Goal: Transaction & Acquisition: Subscribe to service/newsletter

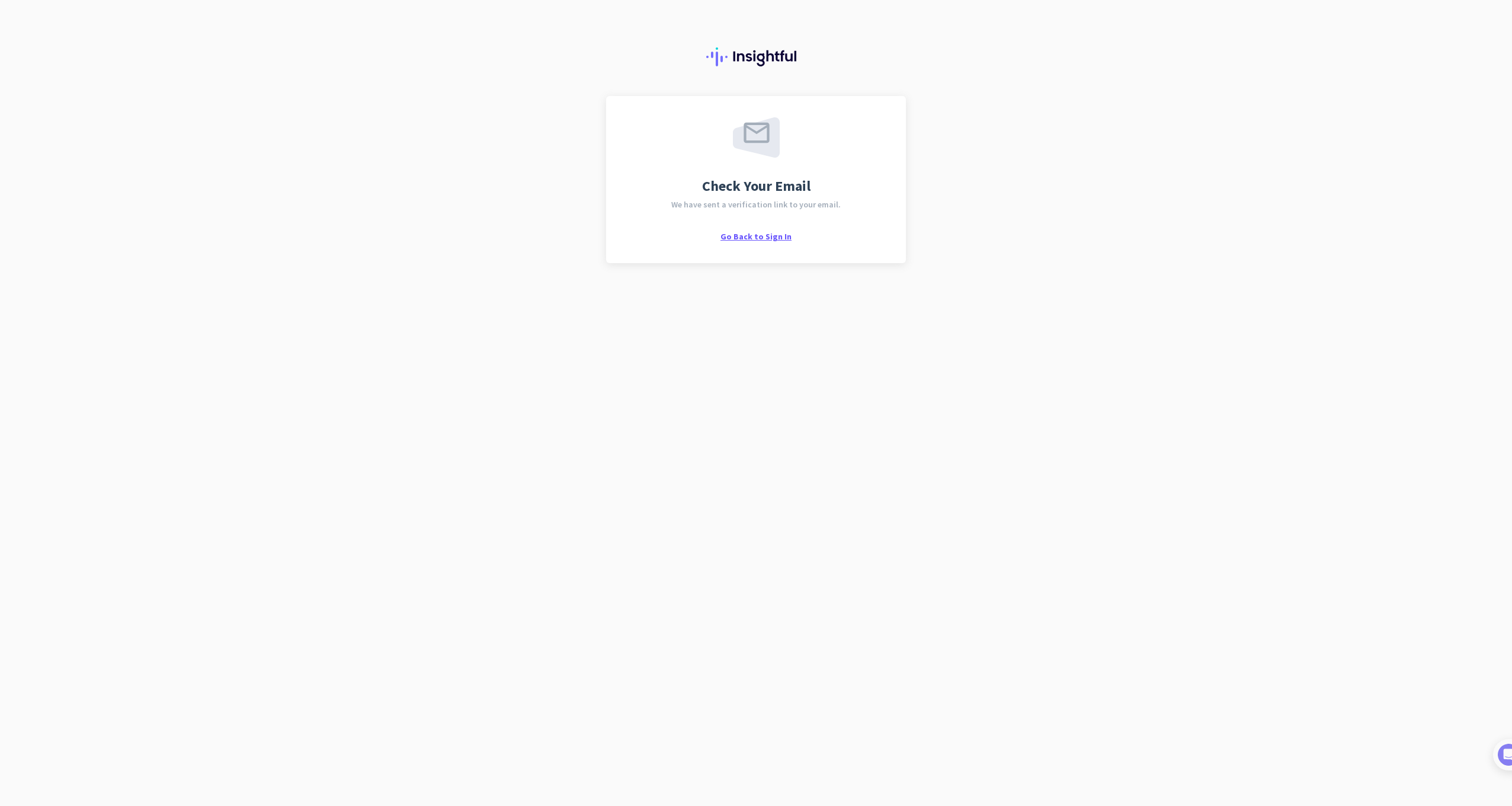
click at [774, 238] on span "Go Back to Sign In" at bounding box center [755, 236] width 71 height 11
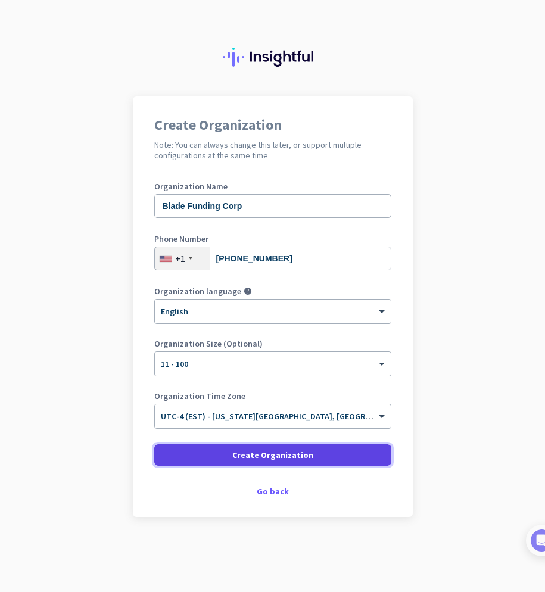
click at [267, 457] on span "Create Organization" at bounding box center [272, 455] width 81 height 12
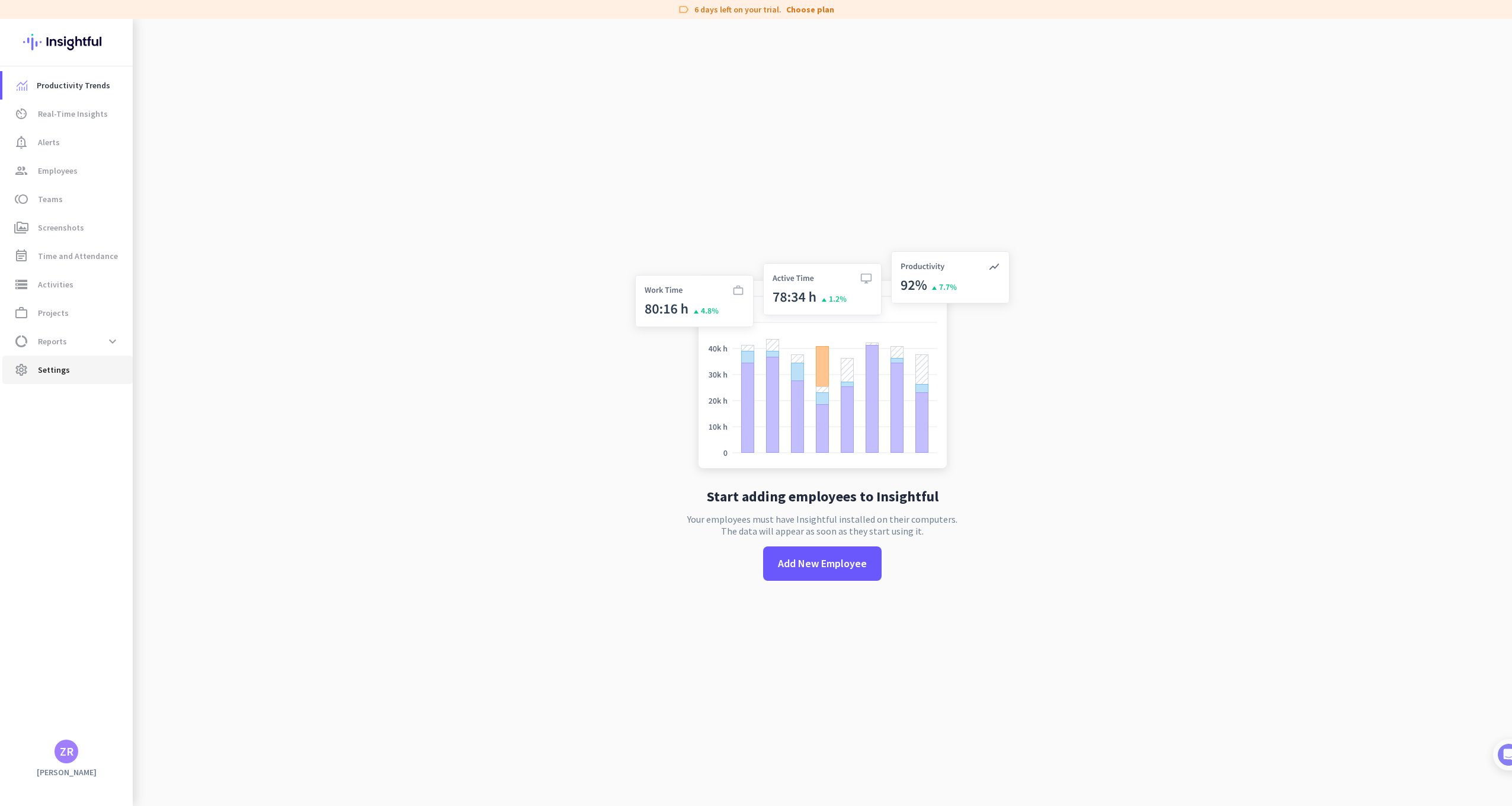
click at [72, 377] on link "settings Settings" at bounding box center [67, 369] width 130 height 29
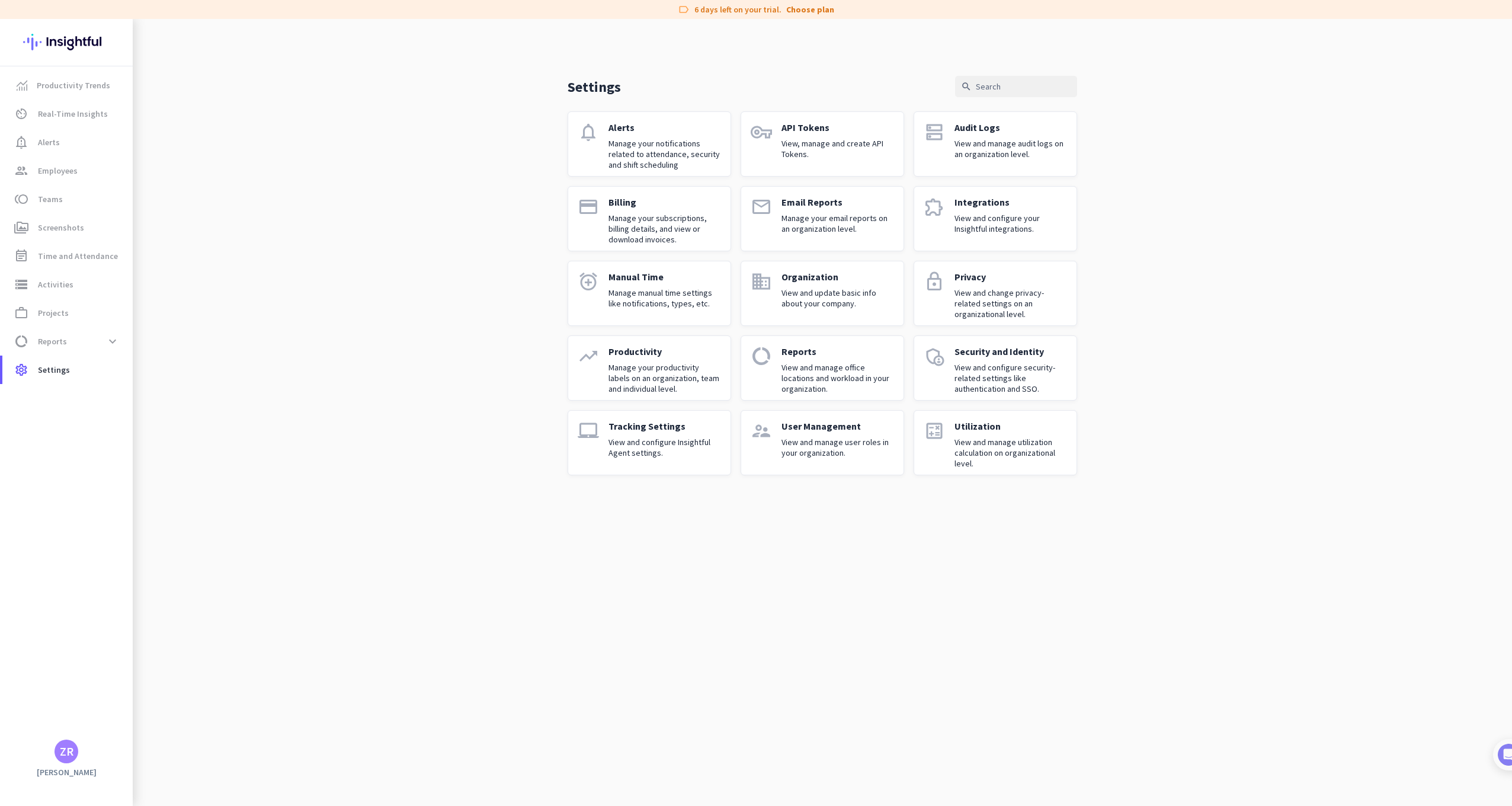
click at [541, 441] on p "View and configure Insightful Agent settings." at bounding box center [664, 447] width 112 height 21
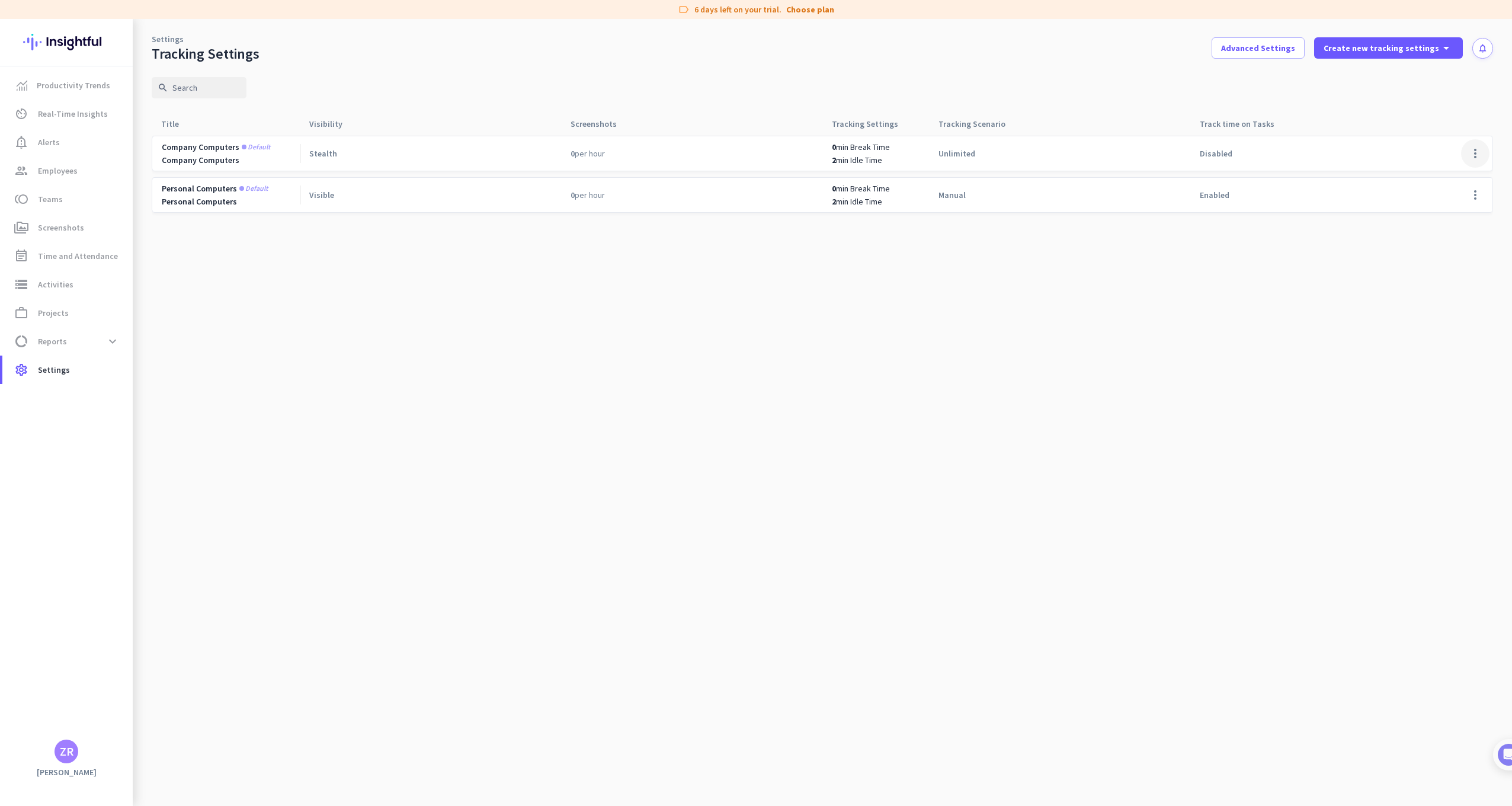
click at [541, 160] on span at bounding box center [1475, 153] width 29 height 29
click at [541, 178] on span "Edit" at bounding box center [1451, 178] width 57 height 12
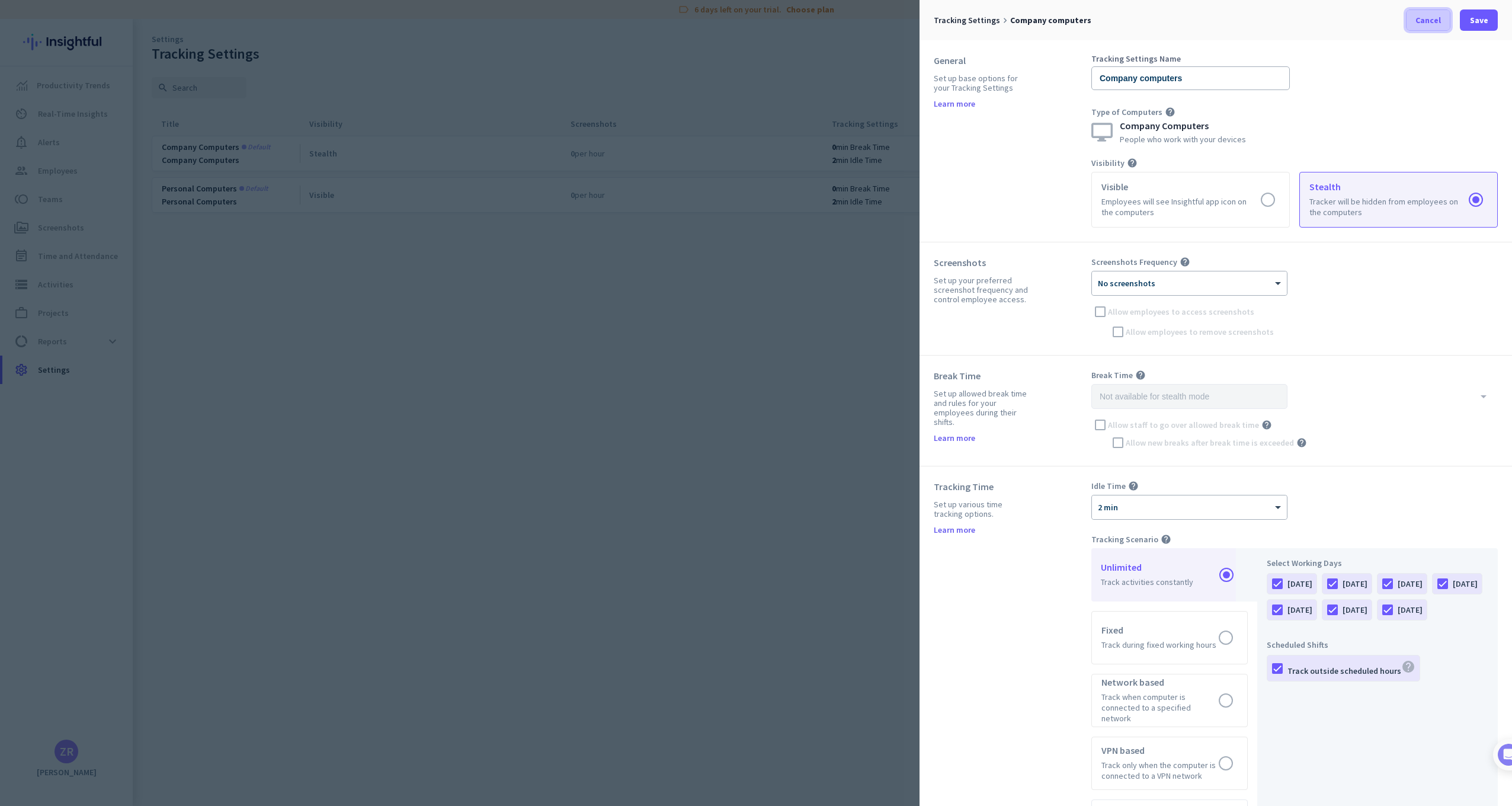
click at [541, 17] on span "Cancel" at bounding box center [1428, 20] width 26 height 12
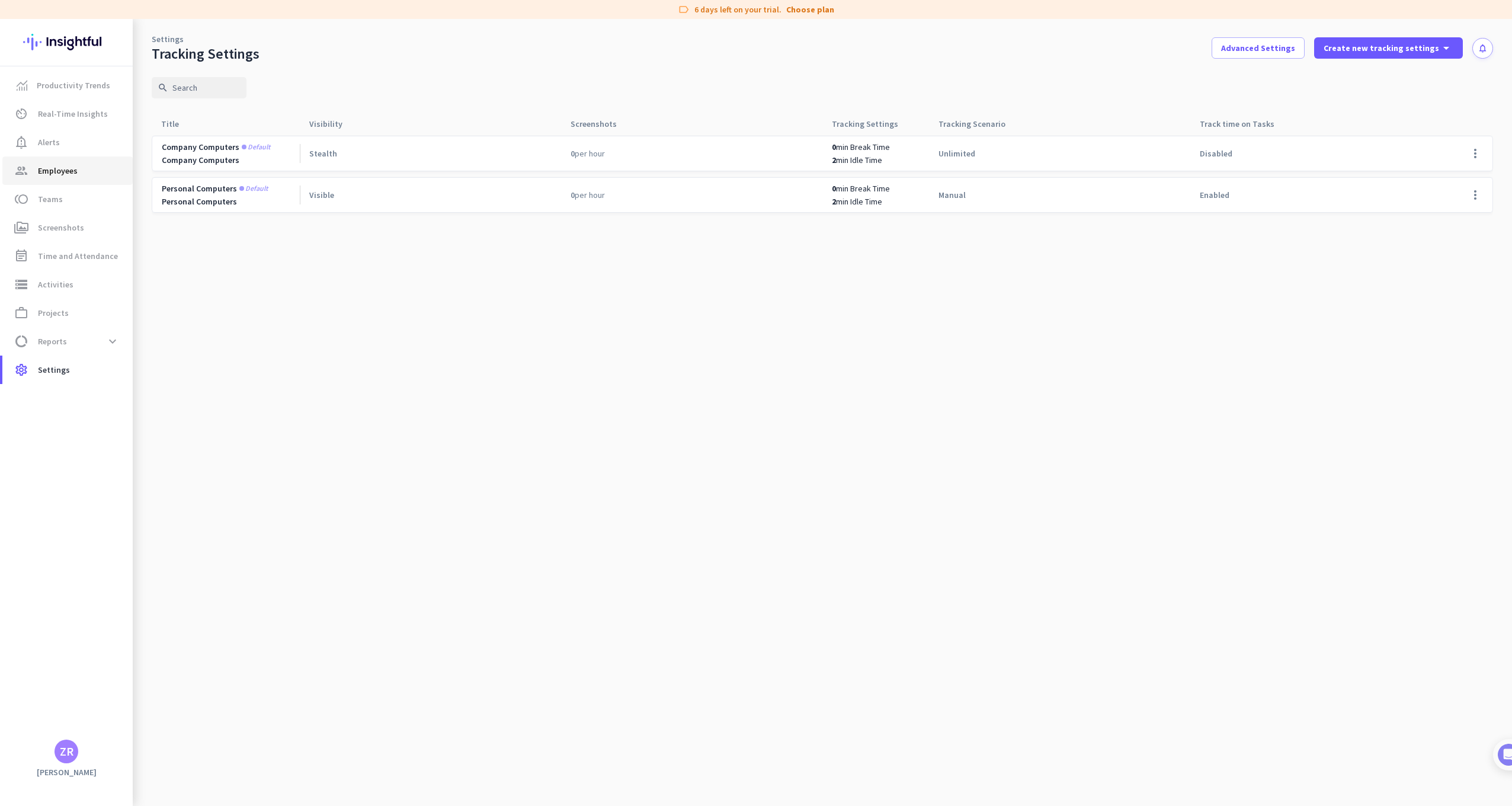
click at [85, 175] on span "group Employees" at bounding box center [68, 170] width 111 height 14
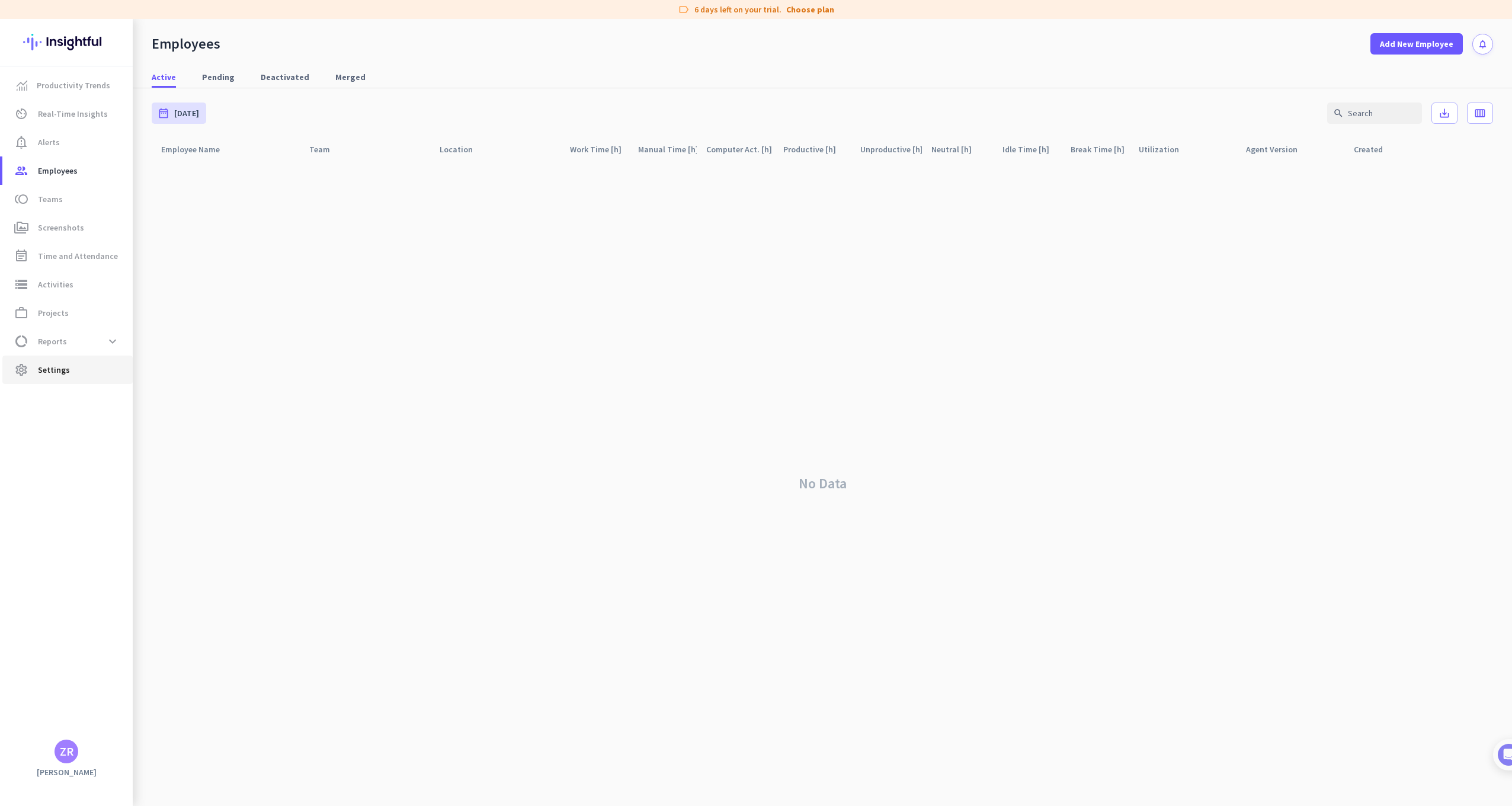
click at [84, 374] on span "settings Settings" at bounding box center [68, 369] width 111 height 14
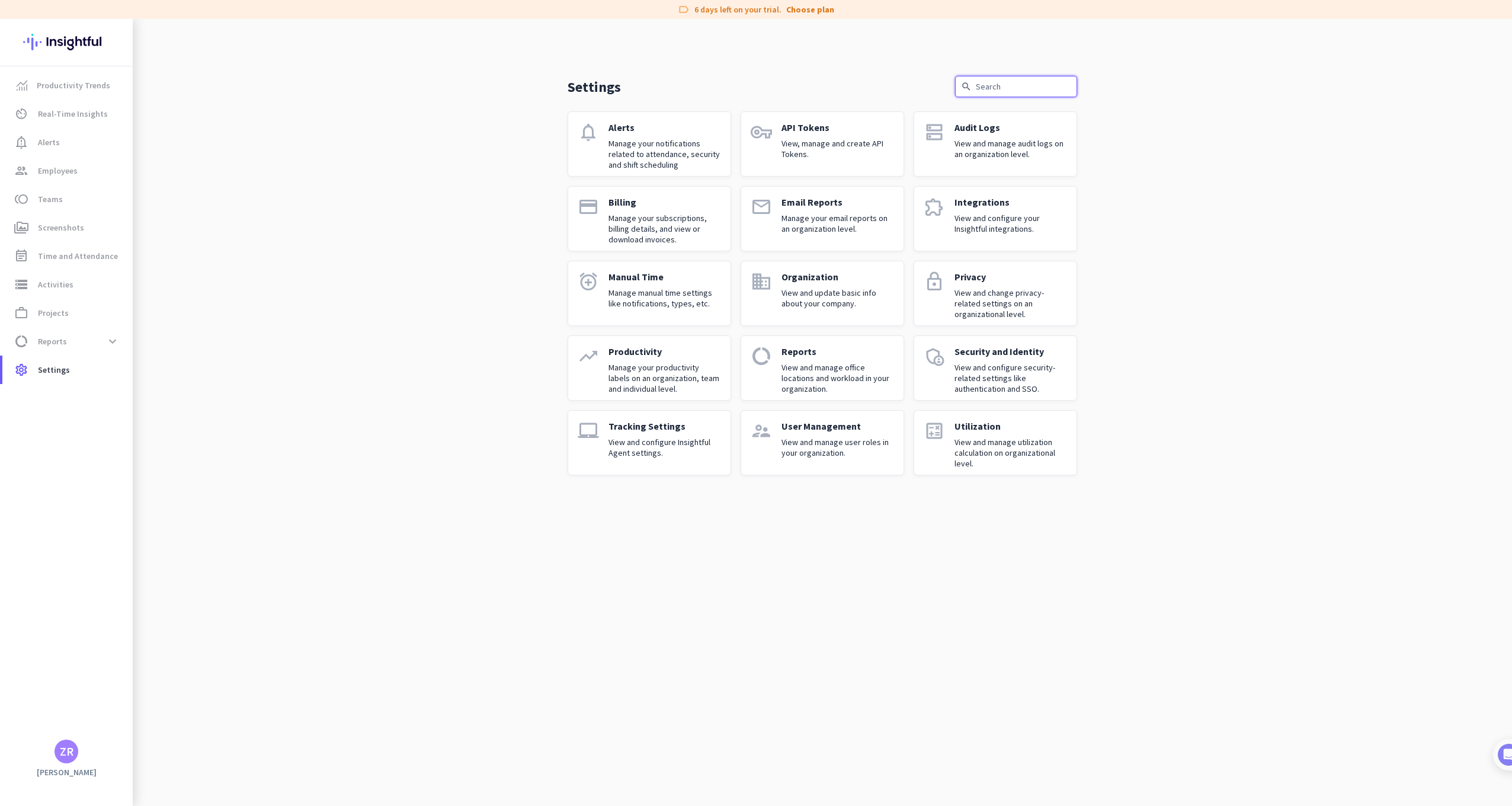
click at [541, 79] on input "text" at bounding box center [1016, 86] width 122 height 21
type input "user"
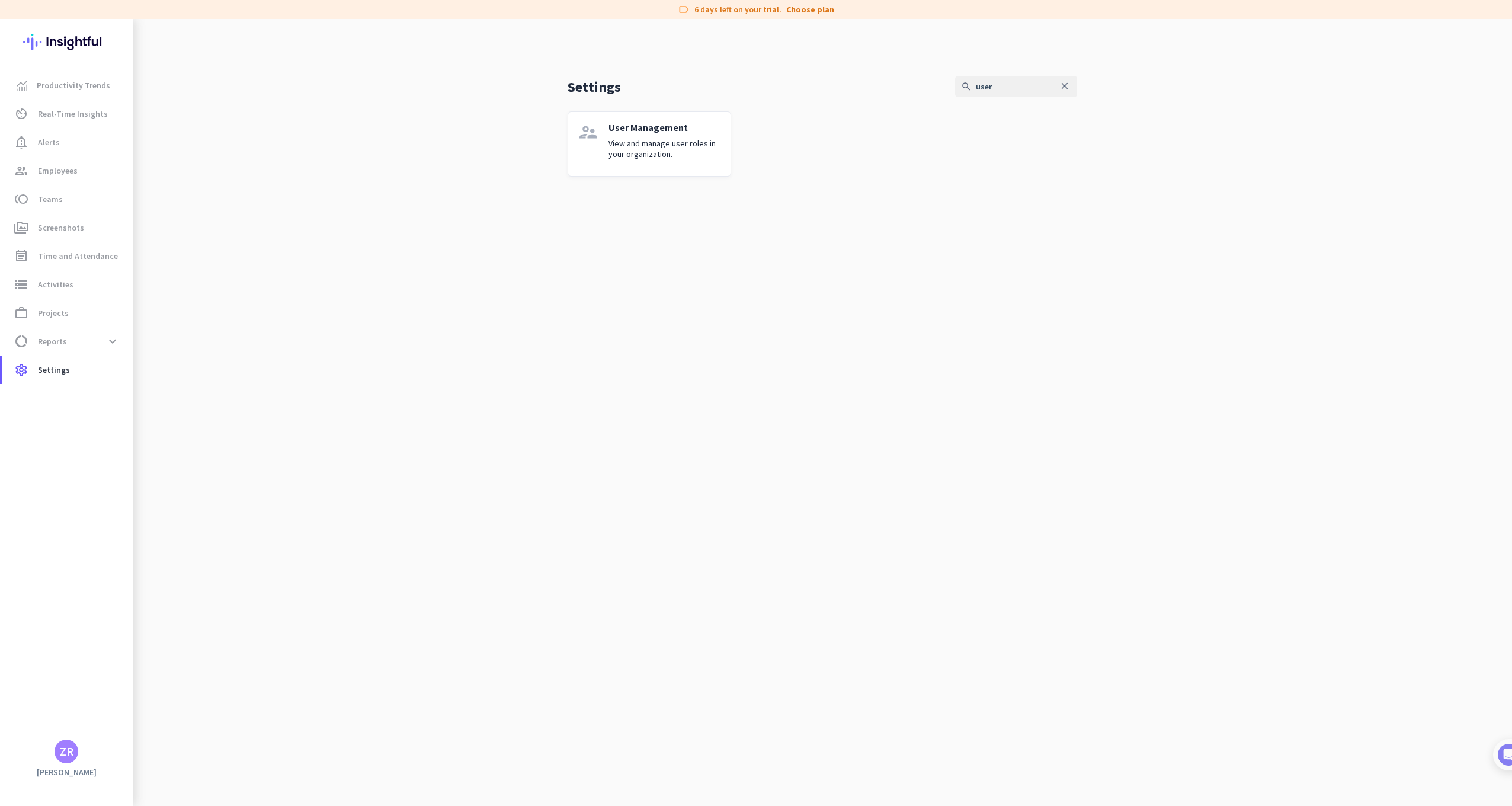
click at [541, 140] on p "View and manage user roles in your organization." at bounding box center [664, 148] width 112 height 21
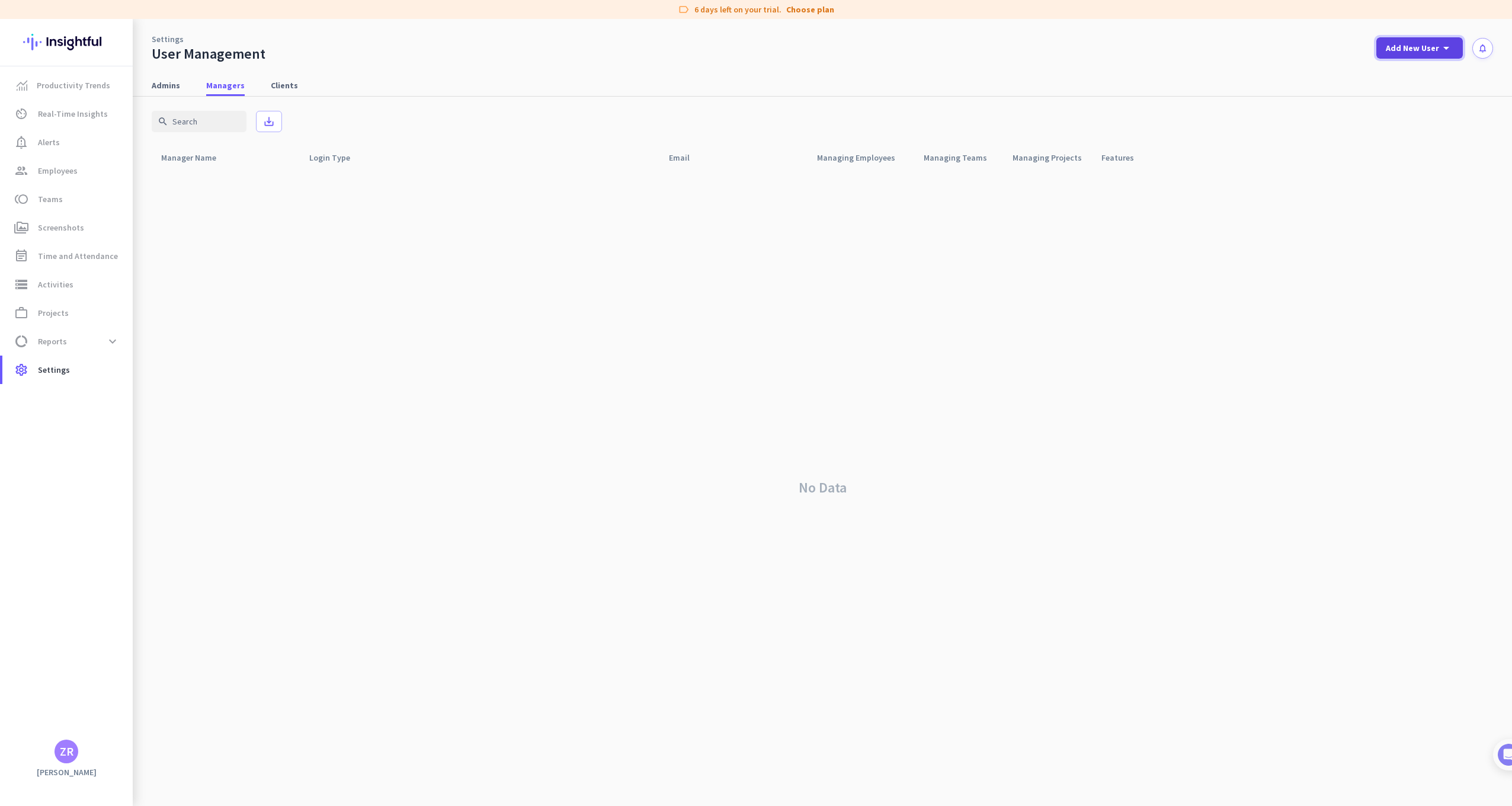
click at [541, 42] on span "Add New User" at bounding box center [1413, 48] width 54 height 12
click at [541, 70] on div "Admin" at bounding box center [1418, 74] width 27 height 12
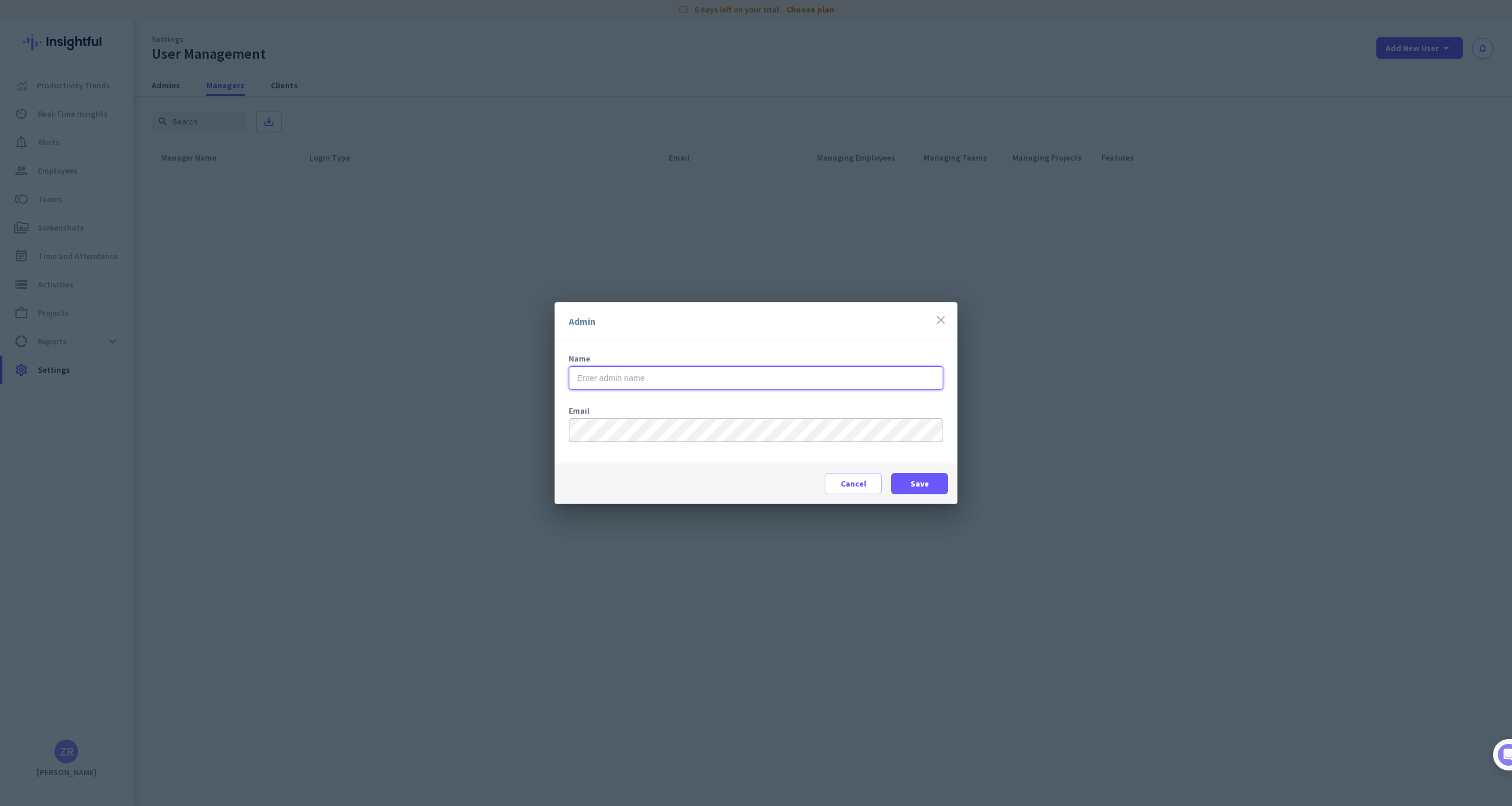
click at [541, 382] on input "text" at bounding box center [756, 378] width 374 height 24
type input "CubX Admin"
click at [541, 481] on span "Save" at bounding box center [919, 484] width 18 height 12
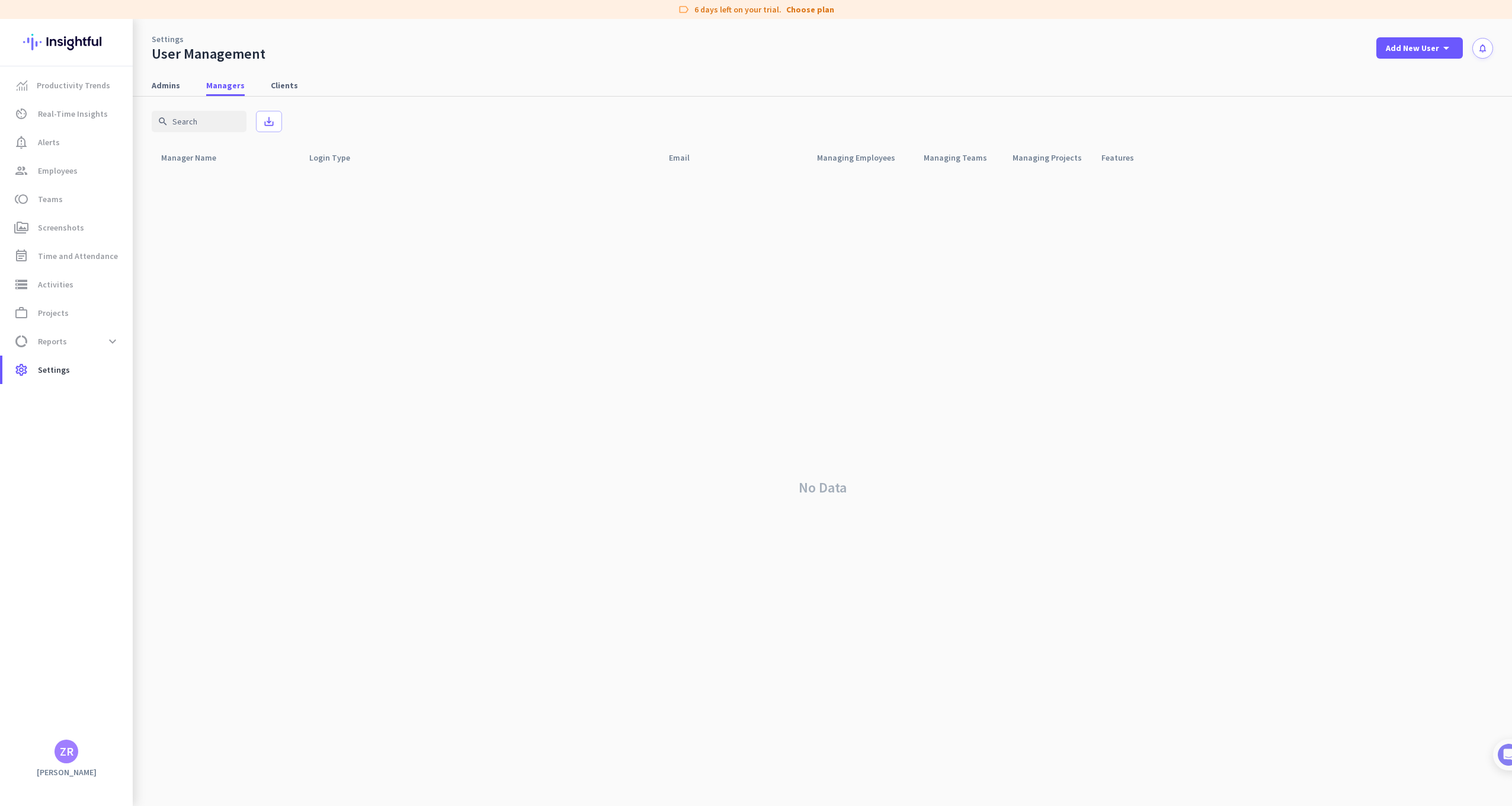
click at [187, 77] on div "Admins Managers Clients" at bounding box center [822, 86] width 1379 height 22
click at [180, 87] on link "Admins" at bounding box center [165, 85] width 43 height 21
click at [541, 231] on span at bounding box center [1475, 229] width 29 height 29
click at [541, 255] on span "Edit" at bounding box center [1451, 254] width 57 height 12
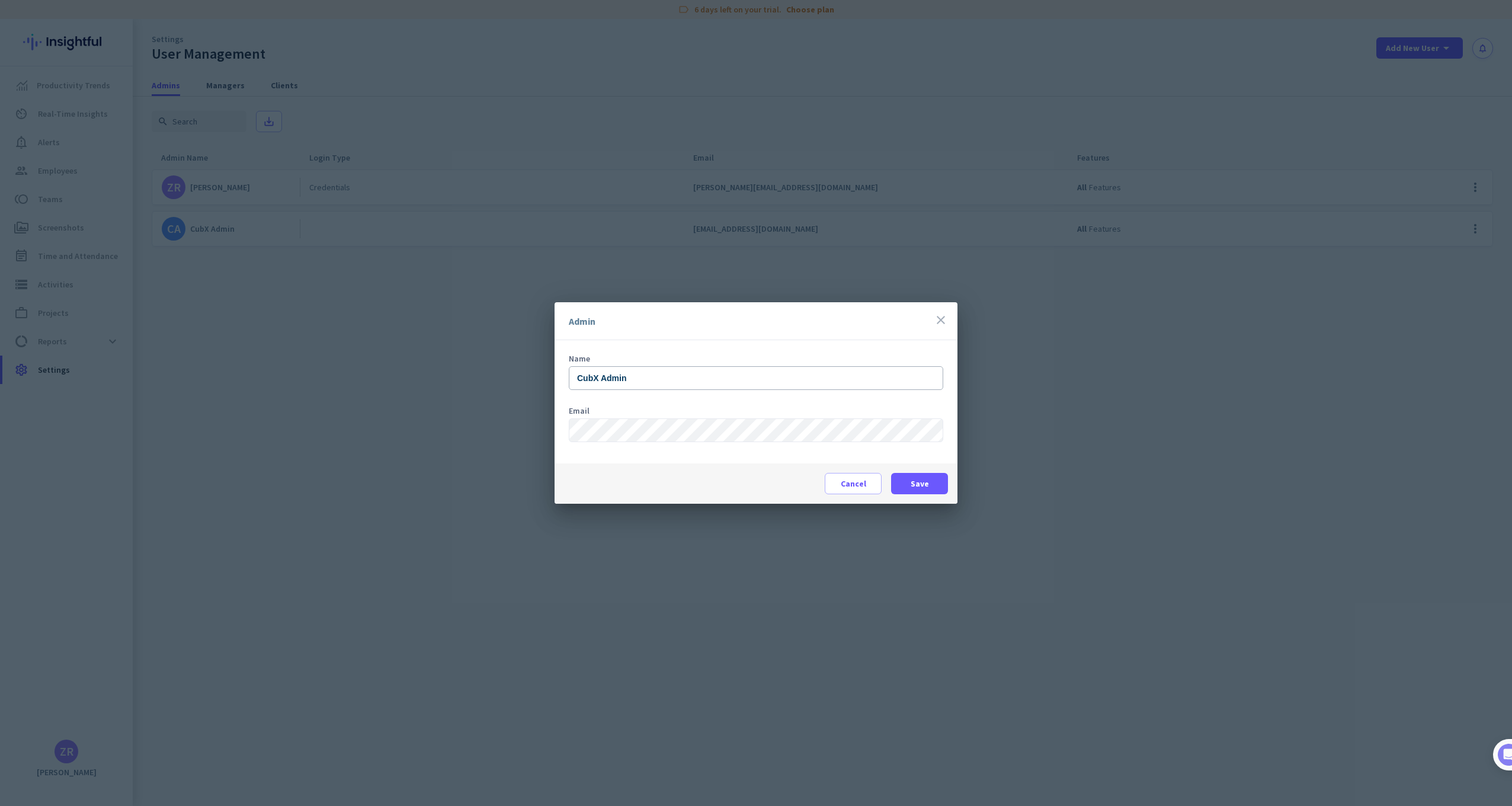
click at [541, 318] on icon "close" at bounding box center [941, 319] width 14 height 14
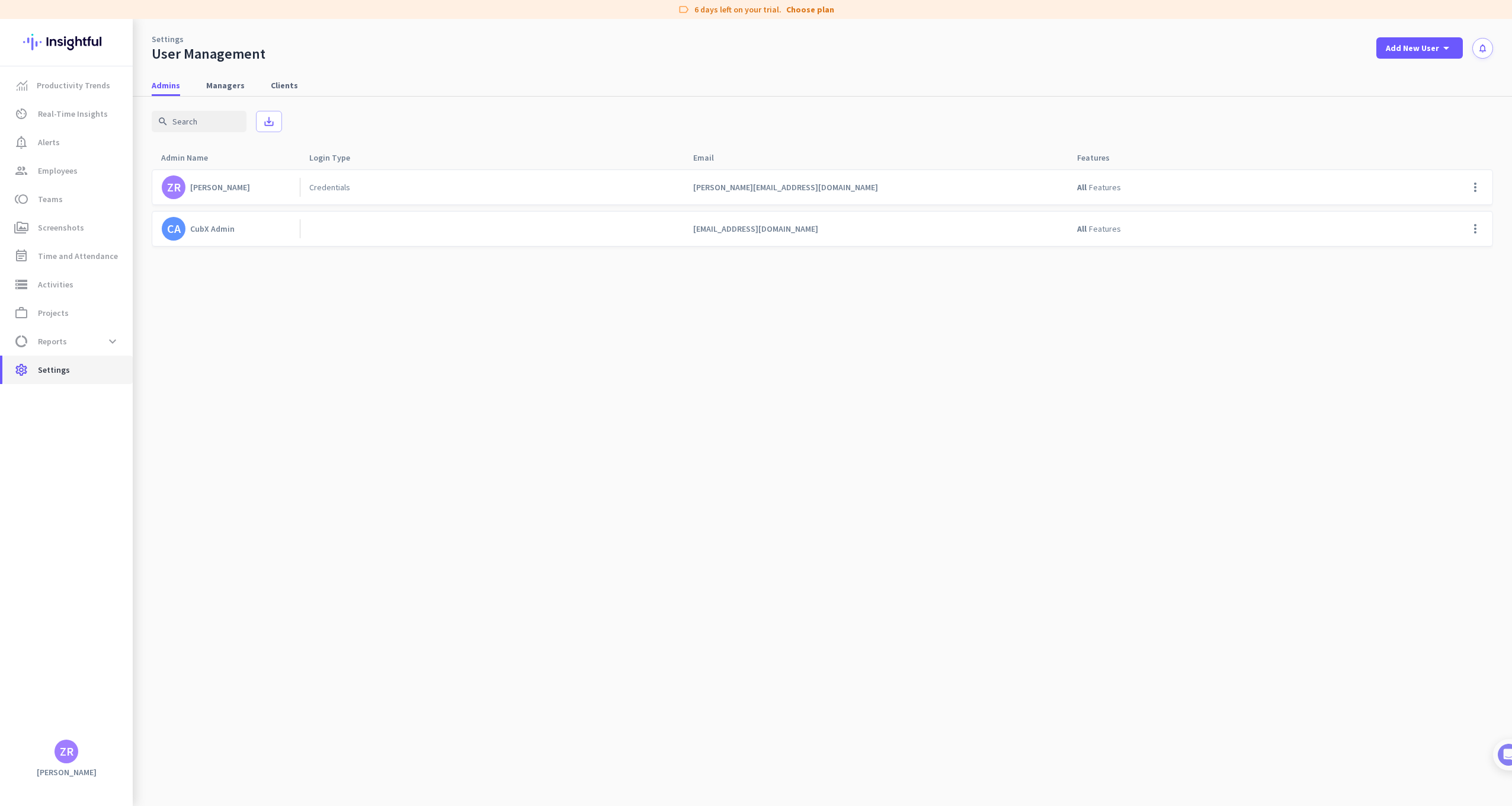
click at [58, 370] on span "Settings" at bounding box center [54, 369] width 32 height 14
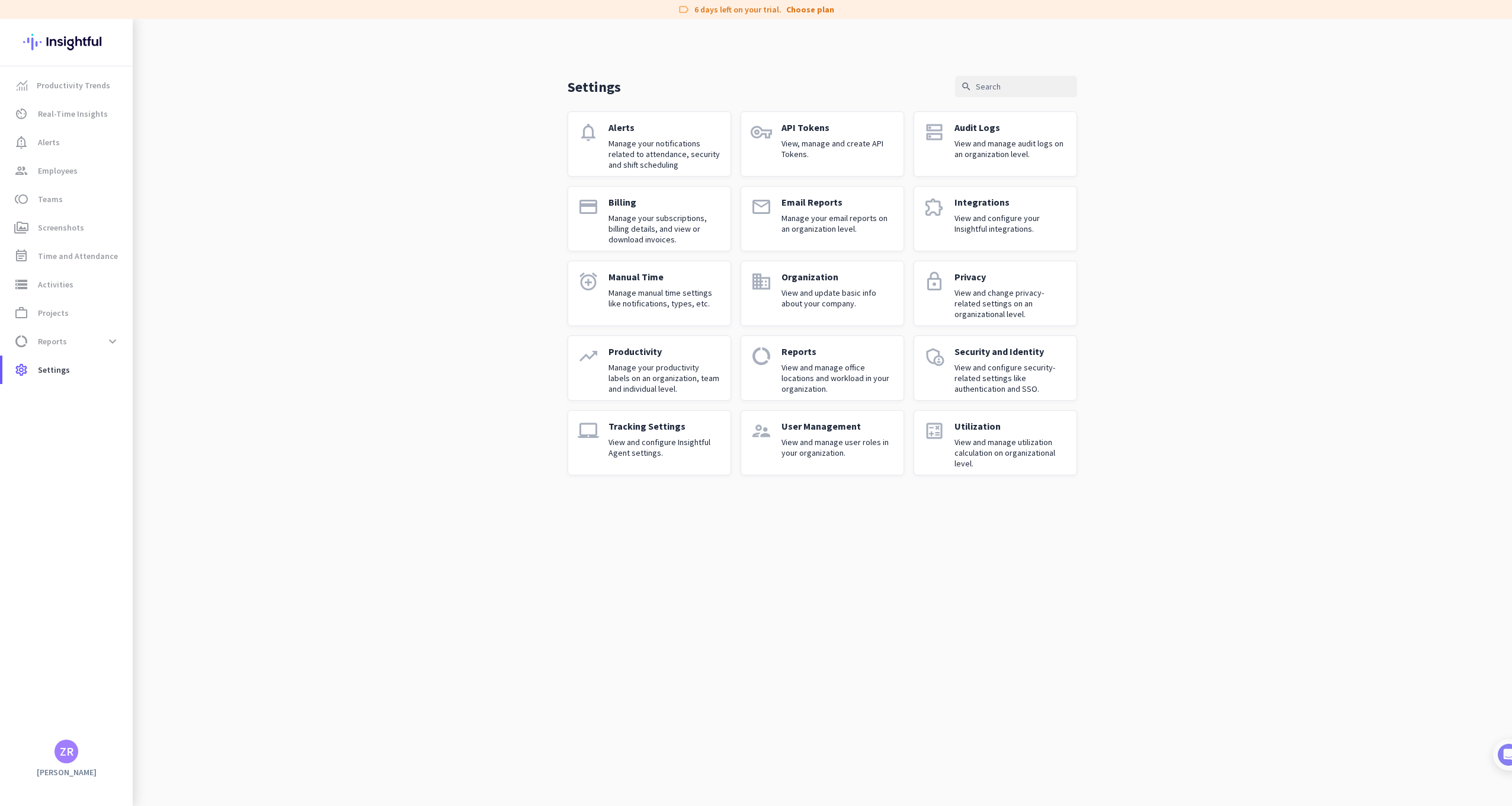
click at [541, 225] on p "Manage your subscriptions, billing details, and view or download invoices." at bounding box center [664, 229] width 112 height 32
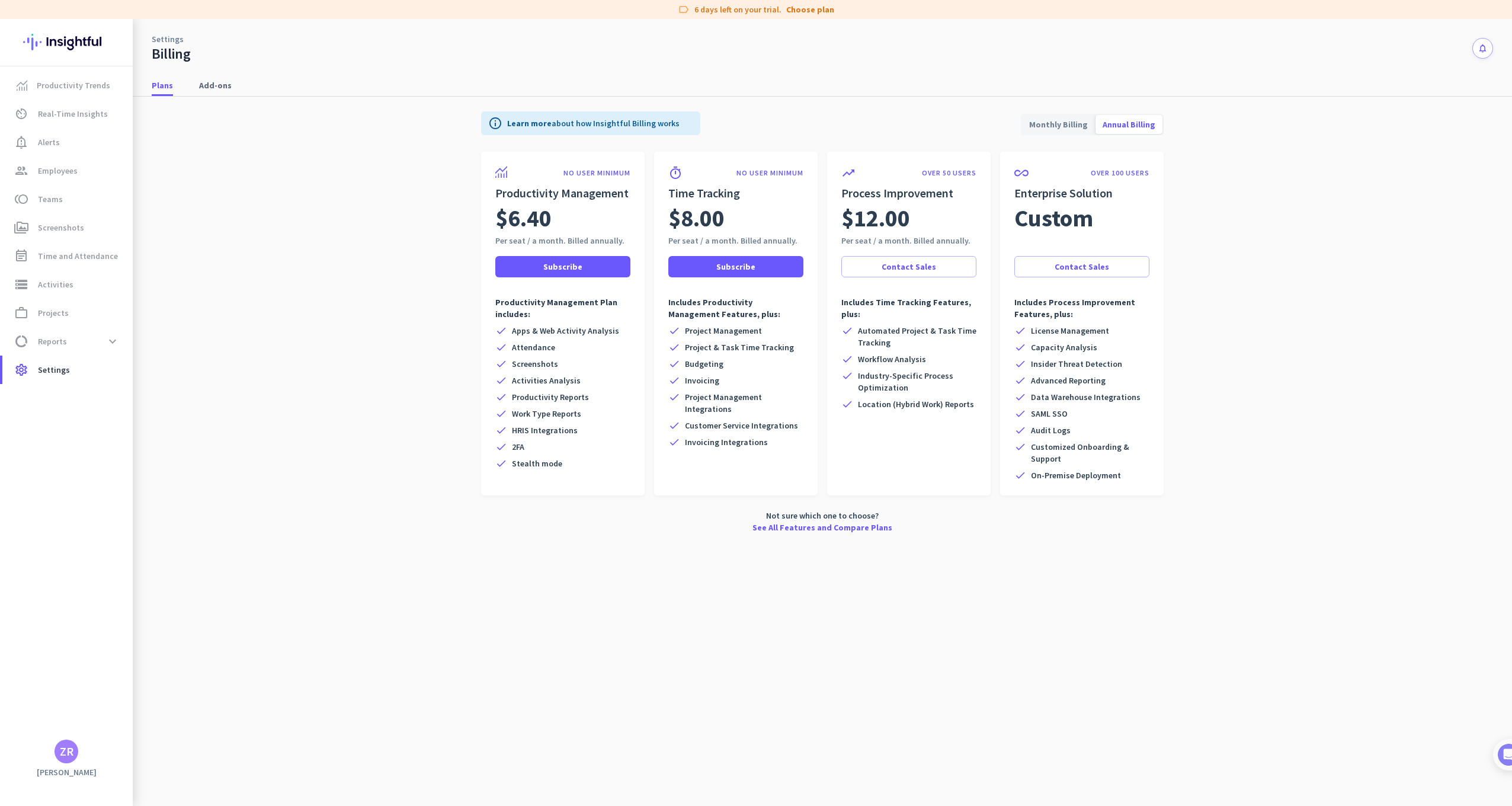
drag, startPoint x: 702, startPoint y: 9, endPoint x: 839, endPoint y: 13, distance: 137.1
click at [541, 13] on div "label 6 days left on your trial. Choose plan" at bounding box center [756, 9] width 1512 height 19
click at [541, 6] on link "Choose plan" at bounding box center [810, 10] width 48 height 12
click at [541, 10] on link "Choose plan" at bounding box center [810, 10] width 48 height 12
click at [541, 58] on div "Settings Billing notifications" at bounding box center [822, 41] width 1379 height 44
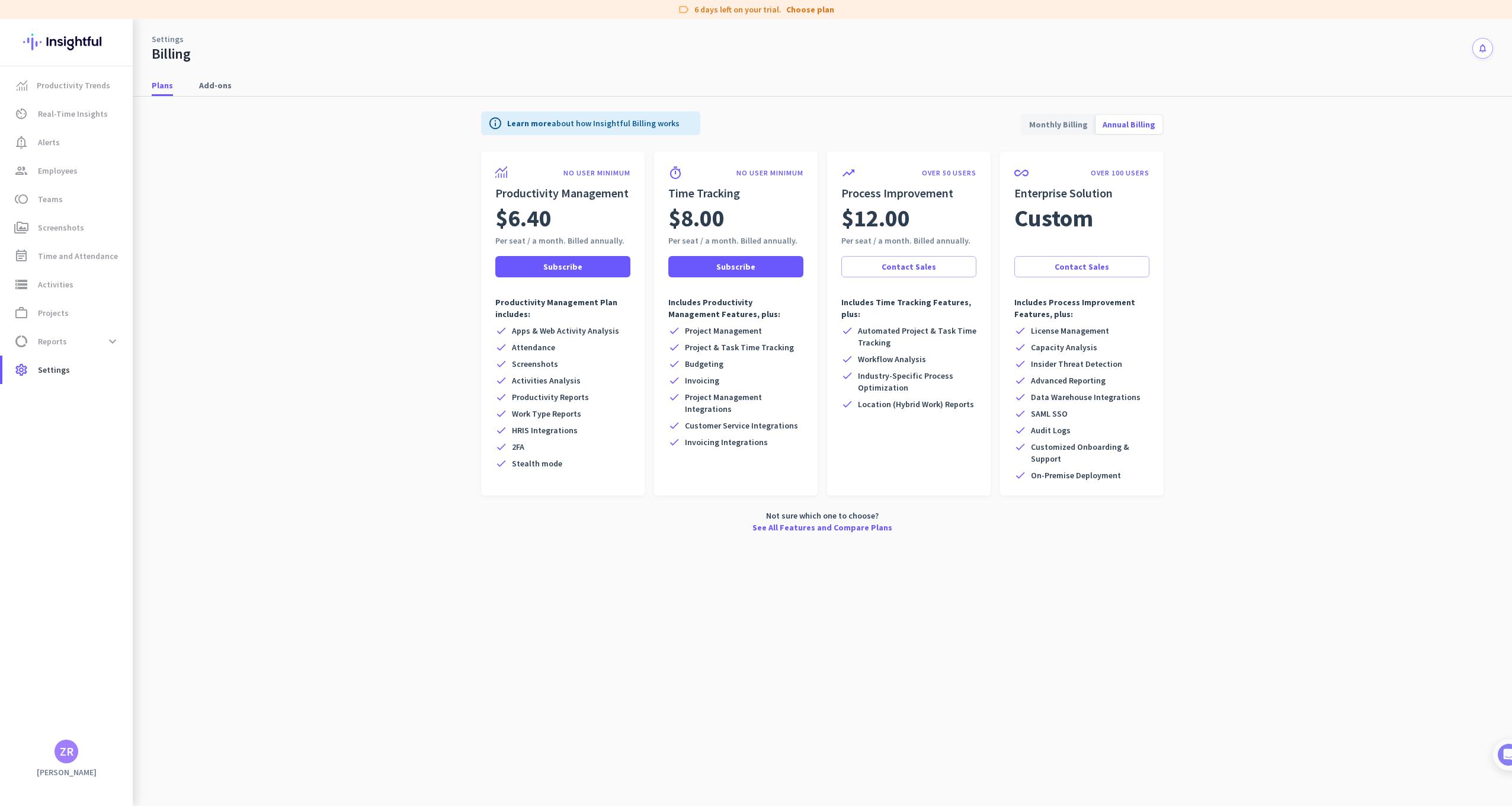
click at [541, 162] on div "NO USER MINIMUM Productivity Management $6.40 Per seat / a month. Billed annual…" at bounding box center [563, 322] width 163 height 343
click at [541, 265] on span "Subscribe" at bounding box center [562, 267] width 39 height 12
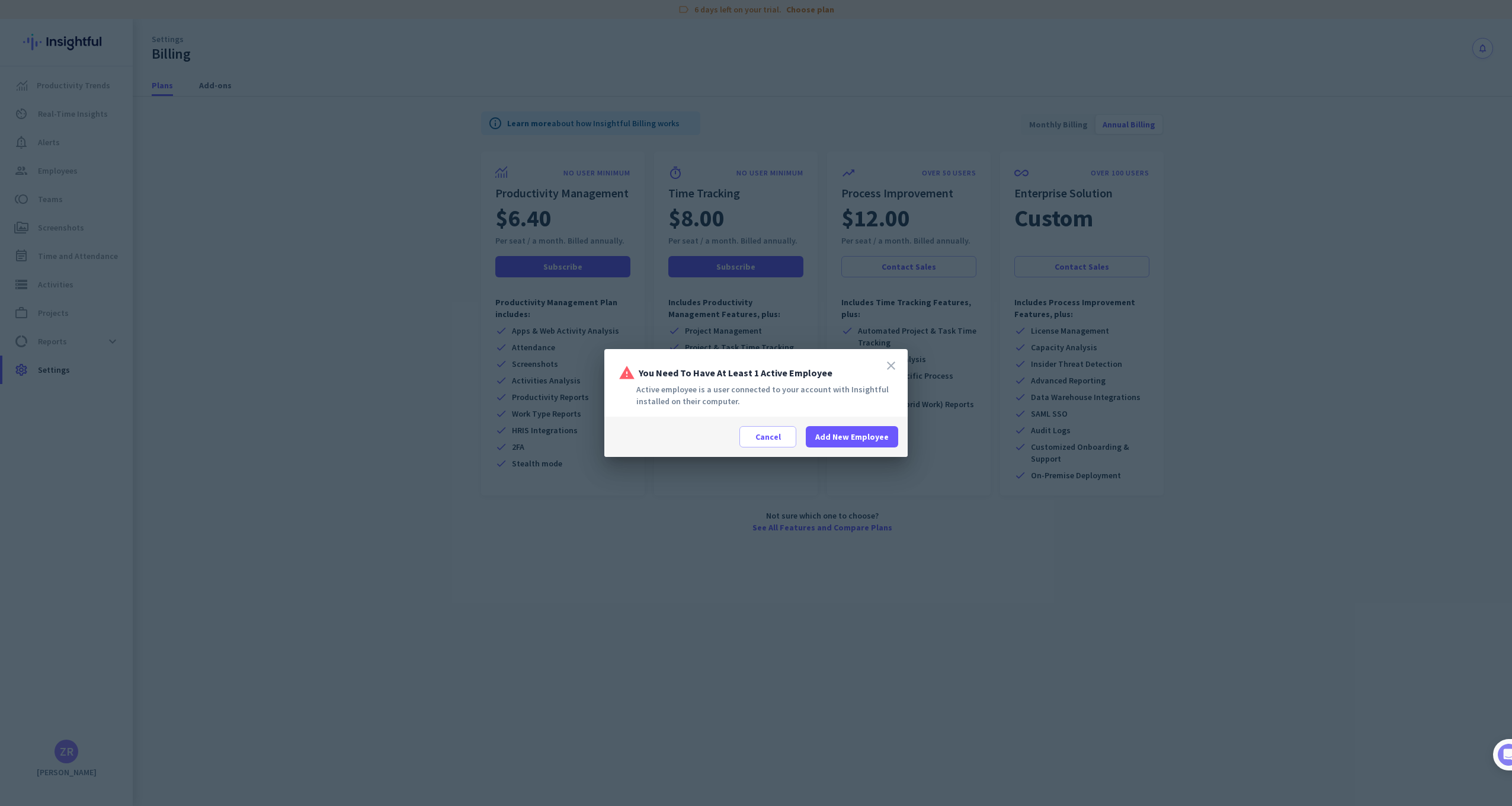
drag, startPoint x: 596, startPoint y: 330, endPoint x: 531, endPoint y: 328, distance: 65.0
click at [531, 328] on div "close warning You need to have at least 1 active employee Active employee is a …" at bounding box center [756, 403] width 1512 height 806
click at [541, 366] on icon "close" at bounding box center [891, 365] width 14 height 14
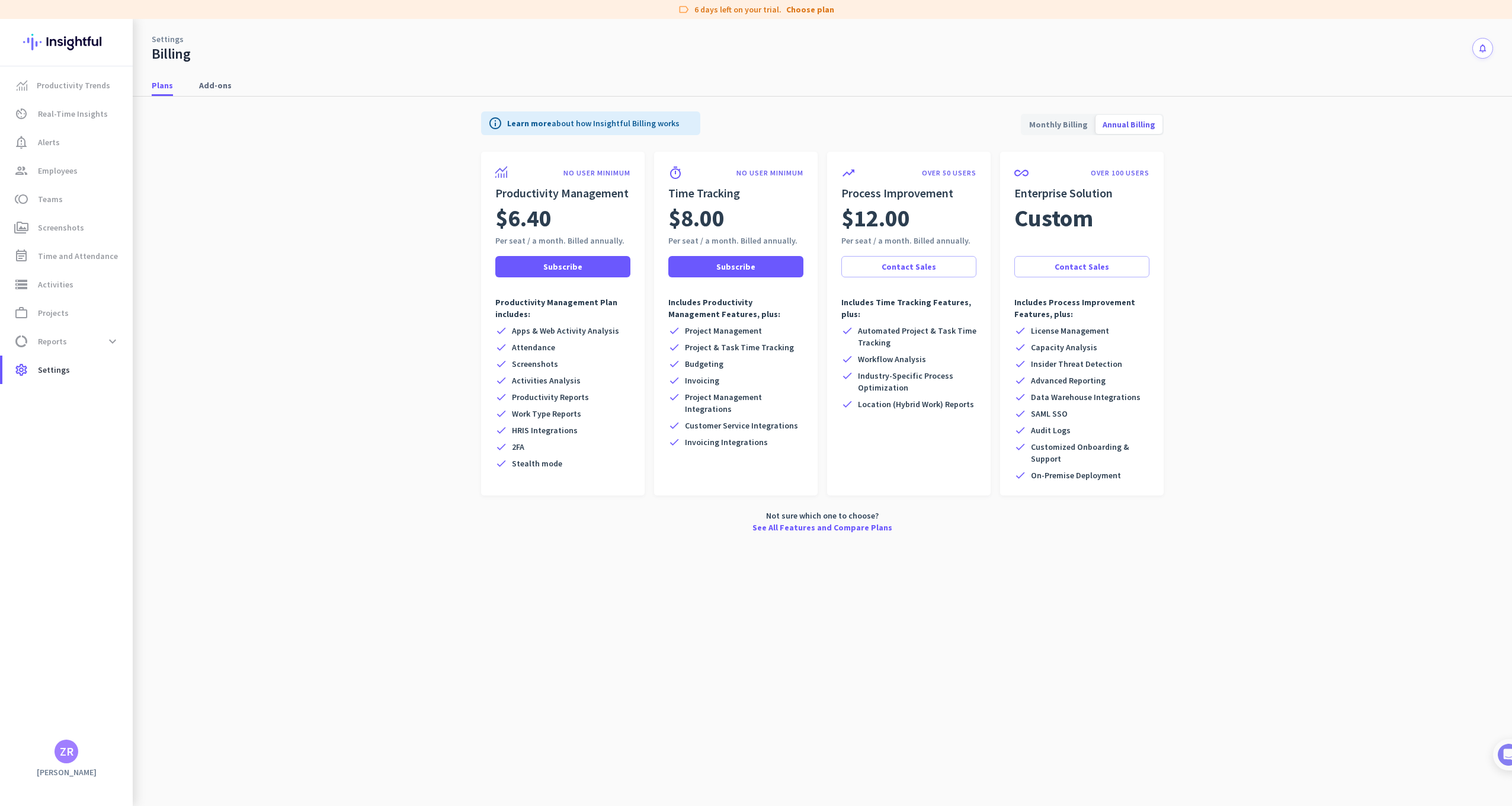
click at [515, 185] on h2 "Productivity Management" at bounding box center [563, 193] width 135 height 17
drag, startPoint x: 598, startPoint y: 213, endPoint x: 563, endPoint y: 219, distance: 35.5
click at [541, 213] on div "$6.40" at bounding box center [563, 217] width 135 height 33
drag, startPoint x: 563, startPoint y: 219, endPoint x: 446, endPoint y: 165, distance: 128.9
click at [383, 157] on app-billing-plan-tab "info Learn more about how Insightful Billing works Monthly Billing Annual Billi…" at bounding box center [822, 319] width 1341 height 446
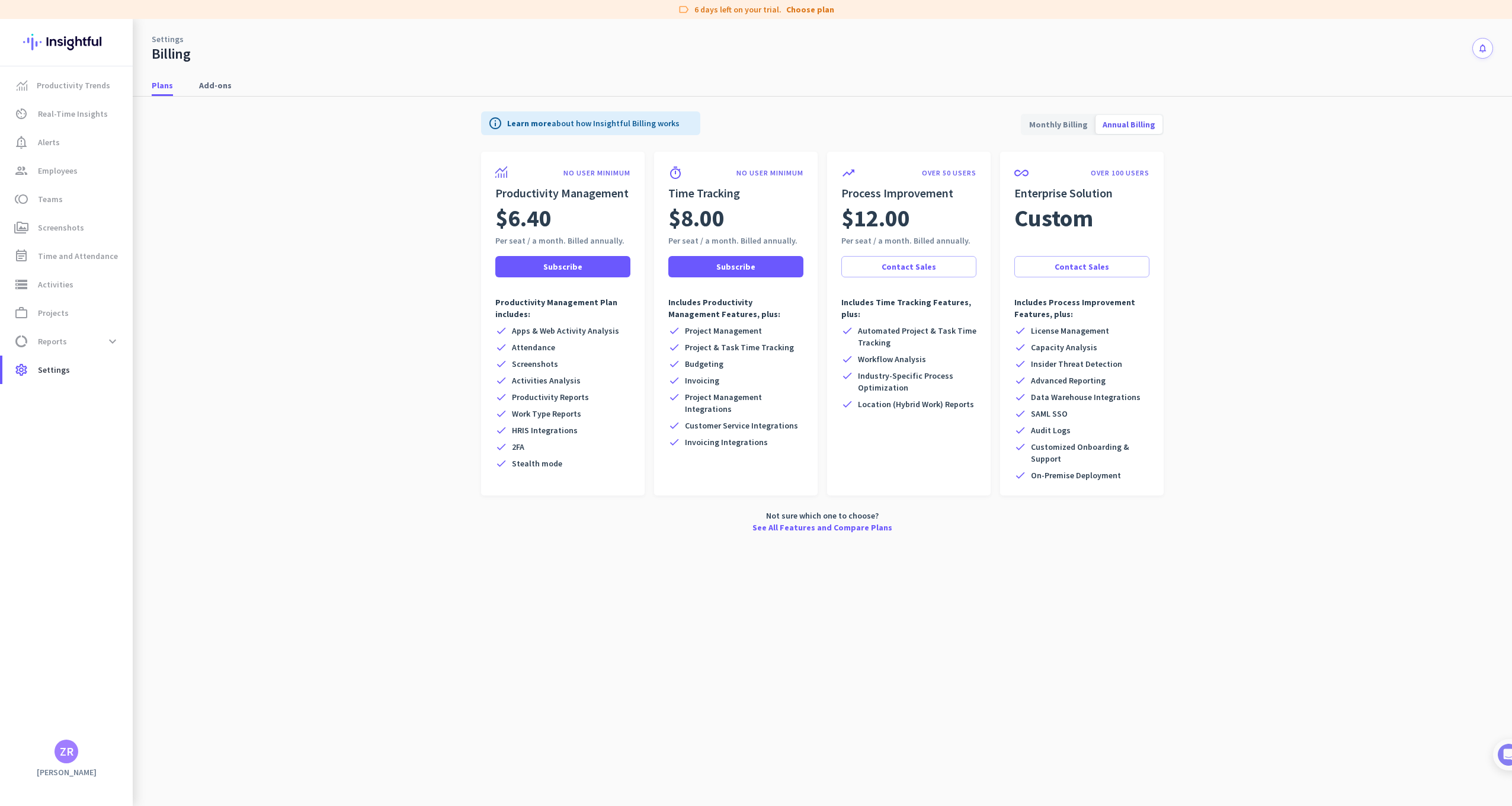
drag, startPoint x: 490, startPoint y: 197, endPoint x: 566, endPoint y: 209, distance: 76.9
click at [541, 209] on div "NO USER MINIMUM Productivity Management $6.40 Per seat / a month. Billed annual…" at bounding box center [563, 322] width 163 height 343
click at [376, 229] on app-billing-plan-tab "info Learn more about how Insightful Billing works Monthly Billing Annual Billi…" at bounding box center [822, 319] width 1341 height 446
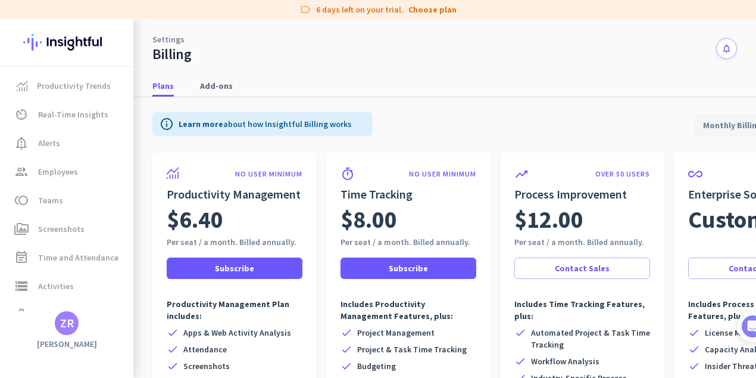
click at [425, 71] on nav "Plans Add-ons" at bounding box center [444, 80] width 623 height 34
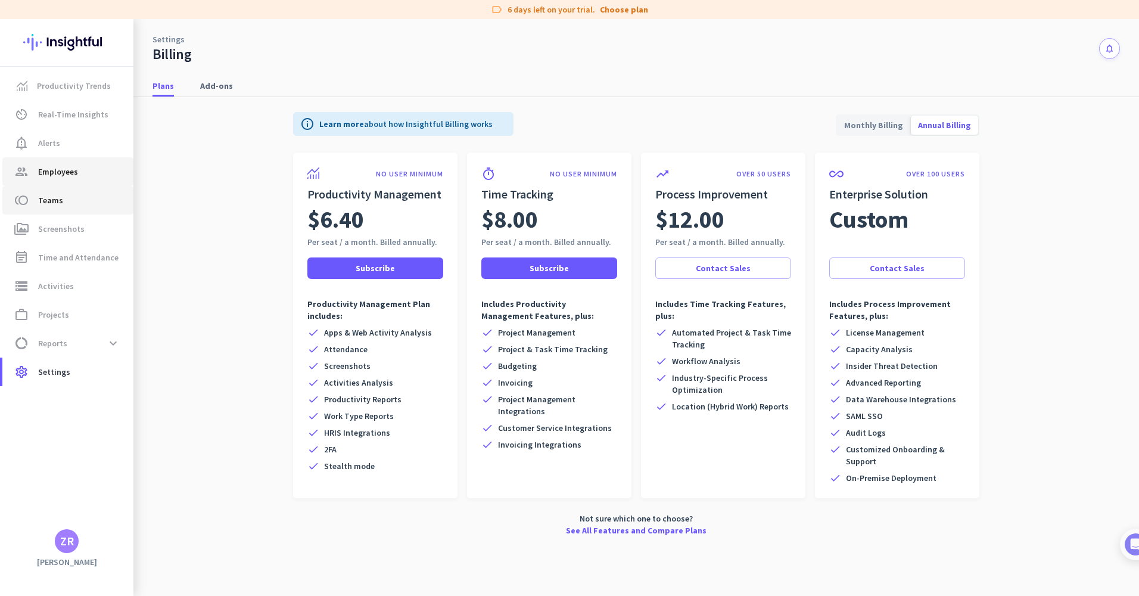
drag, startPoint x: 86, startPoint y: 171, endPoint x: 118, endPoint y: 207, distance: 48.5
click at [86, 171] on span "group Employees" at bounding box center [68, 171] width 112 height 14
